Goal: Task Accomplishment & Management: Manage account settings

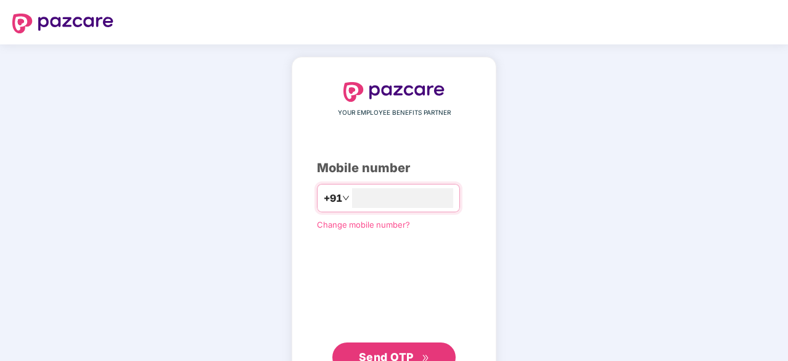
type input "**********"
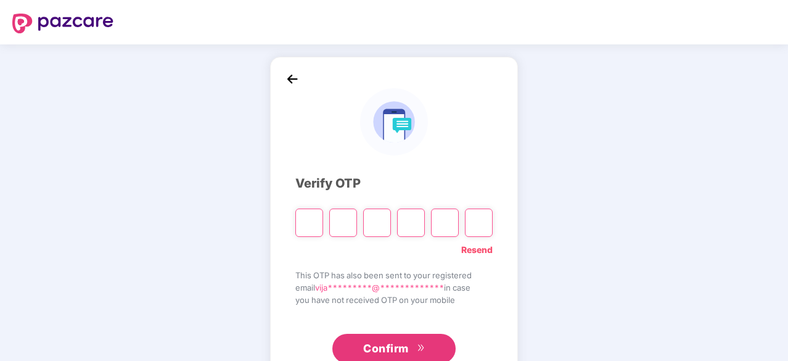
paste input "*"
type input "*"
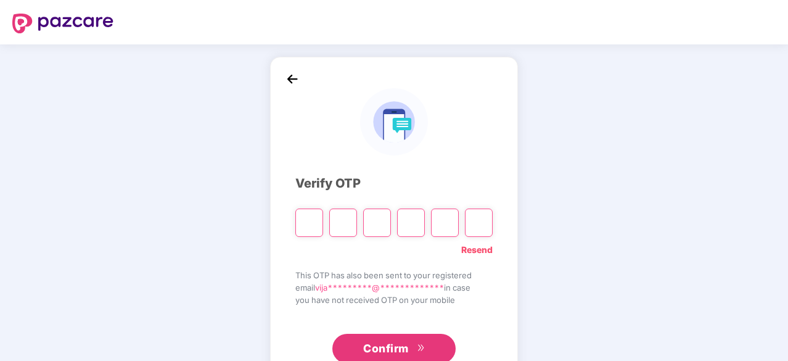
type input "*"
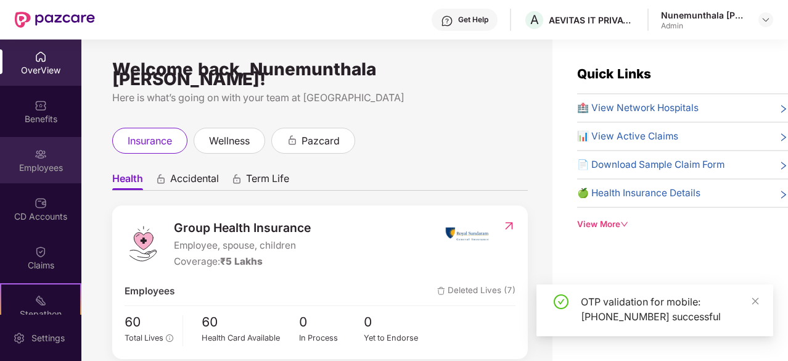
click at [52, 172] on div "Employees" at bounding box center [40, 167] width 81 height 12
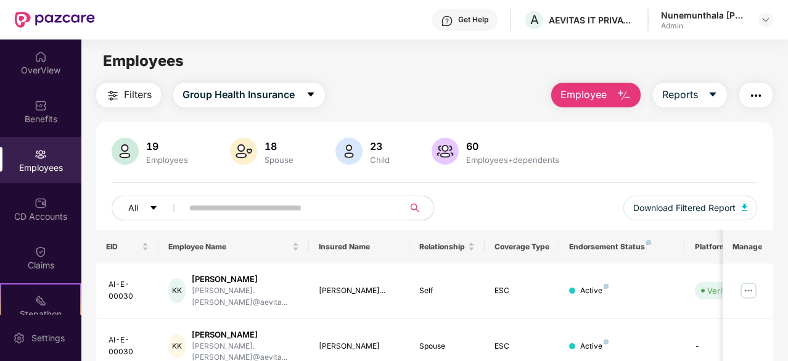
click at [226, 216] on input "text" at bounding box center [288, 207] width 198 height 18
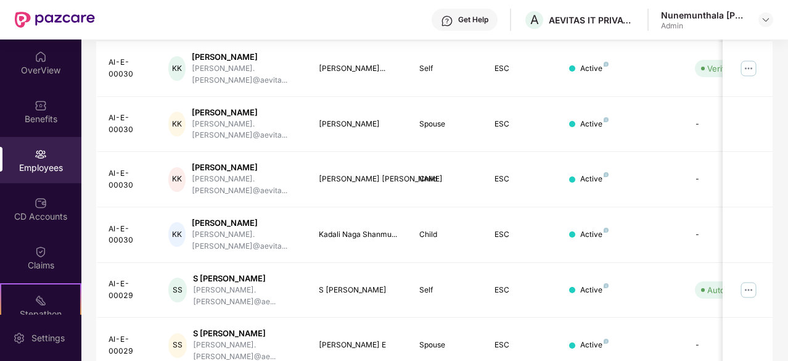
scroll to position [123, 0]
